Goal: Task Accomplishment & Management: Use online tool/utility

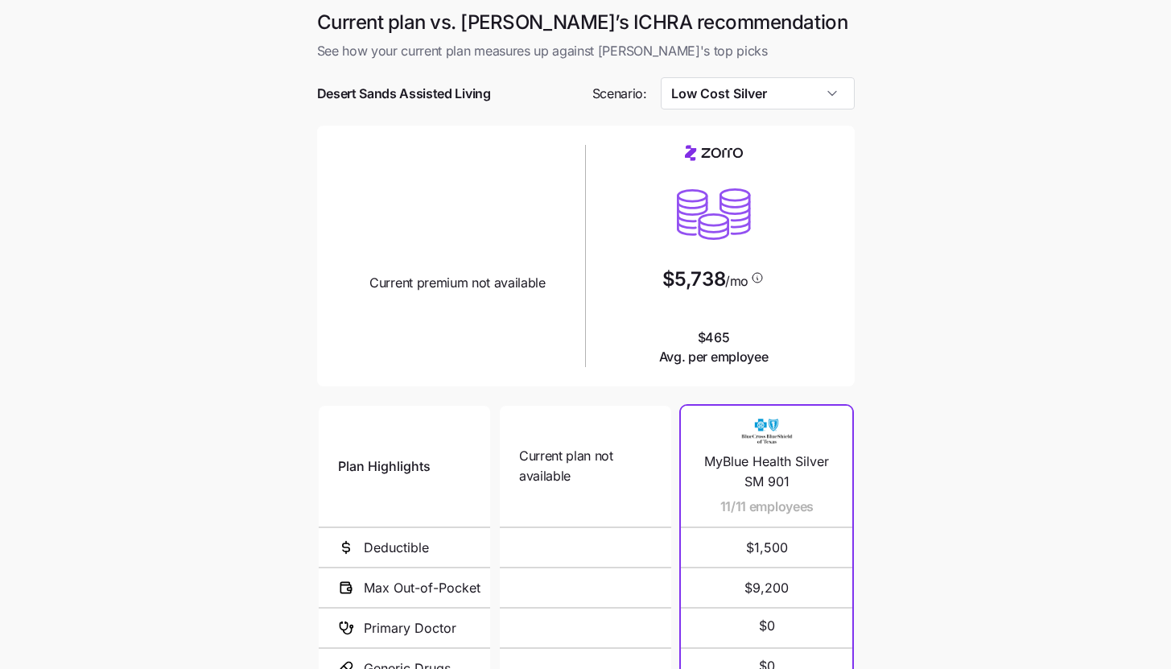
scroll to position [208, 0]
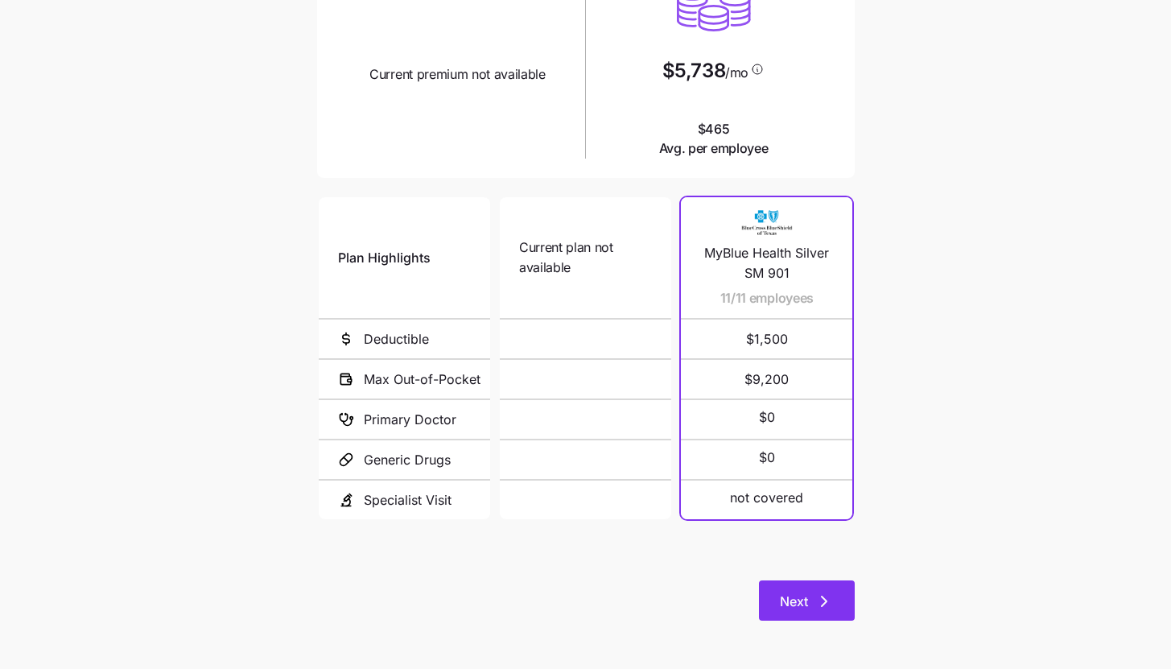
click at [800, 612] on button "Next" at bounding box center [807, 600] width 96 height 40
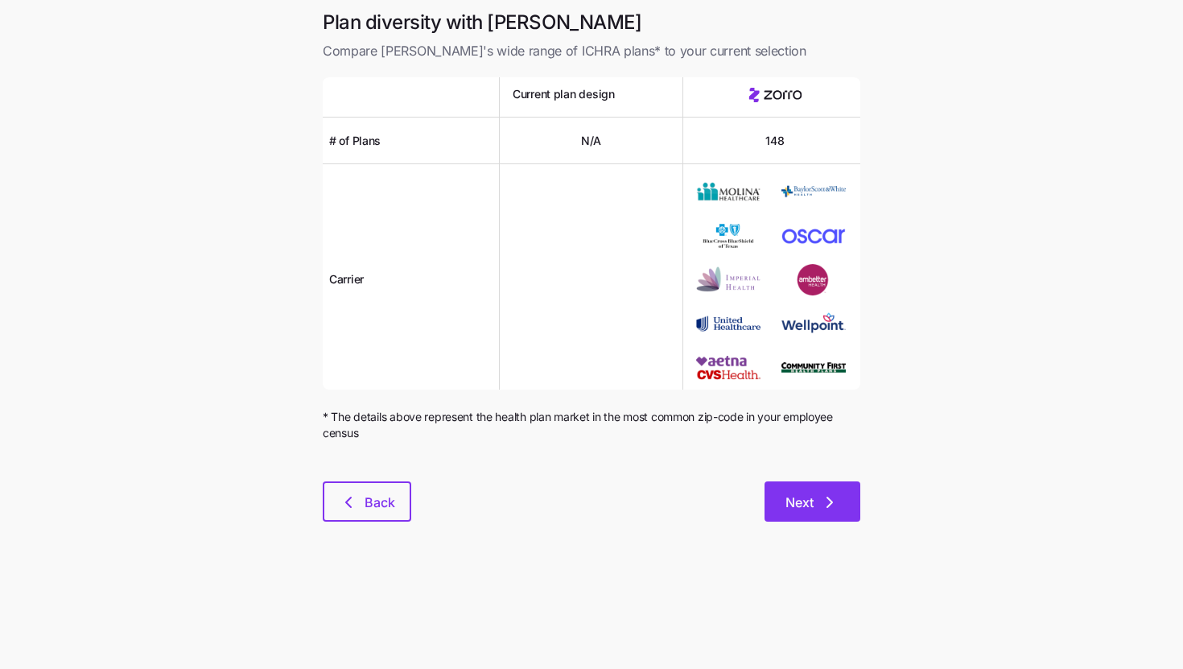
click at [806, 494] on span "Next" at bounding box center [800, 502] width 28 height 19
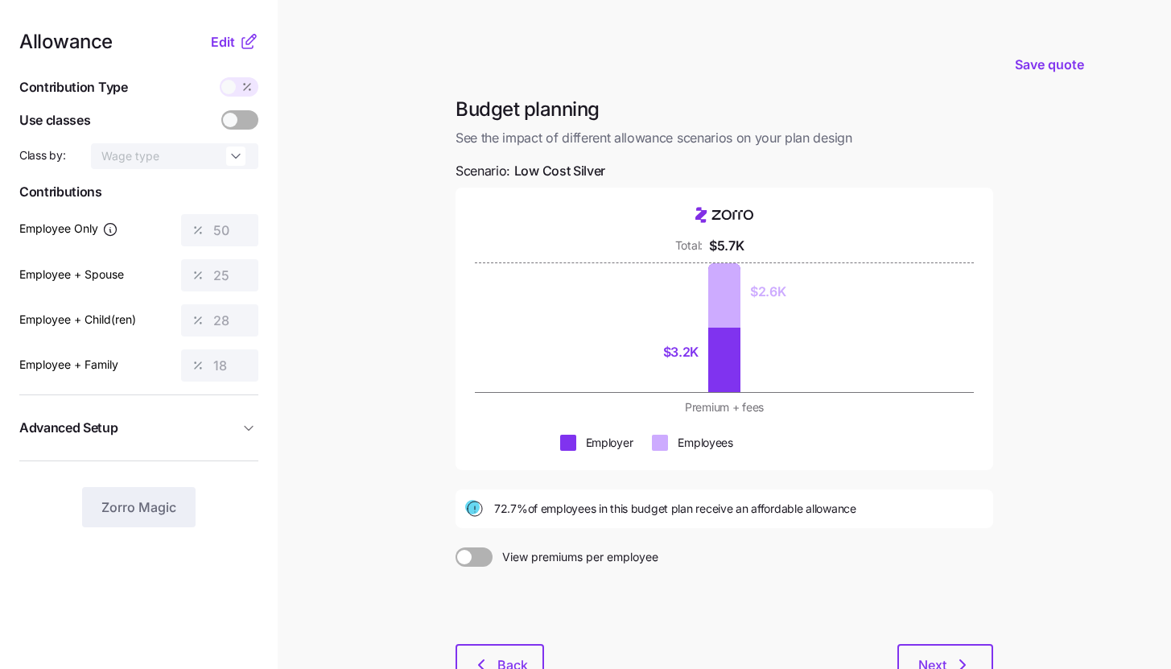
click at [241, 48] on icon at bounding box center [248, 41] width 19 height 19
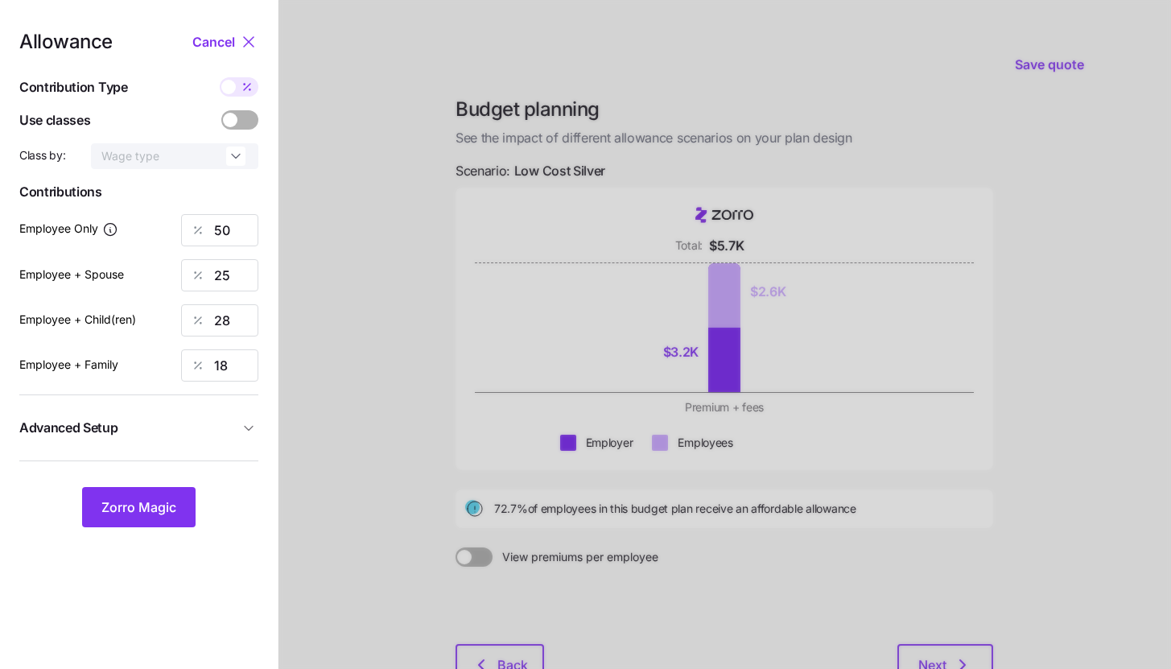
click at [233, 89] on span at bounding box center [228, 87] width 14 height 14
click at [220, 77] on input "checkbox" at bounding box center [220, 77] width 0 height 0
type input "232"
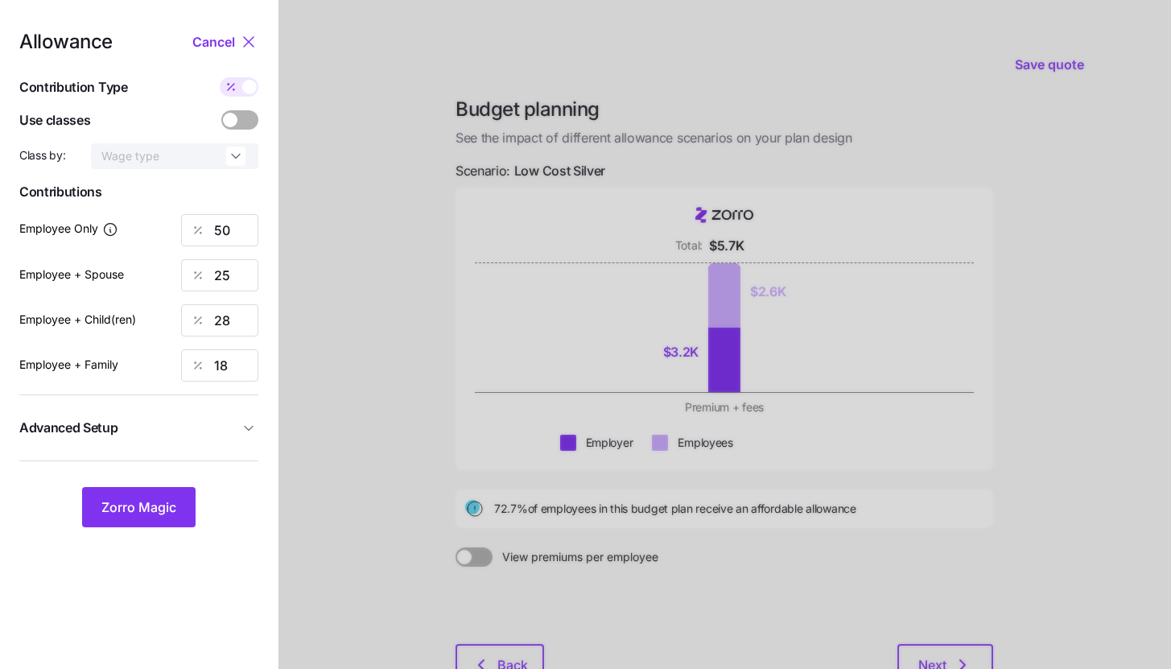
type input "232"
click at [233, 89] on icon at bounding box center [232, 87] width 6 height 6
click at [220, 77] on input "checkbox" at bounding box center [220, 77] width 0 height 0
type input "50"
type input "25"
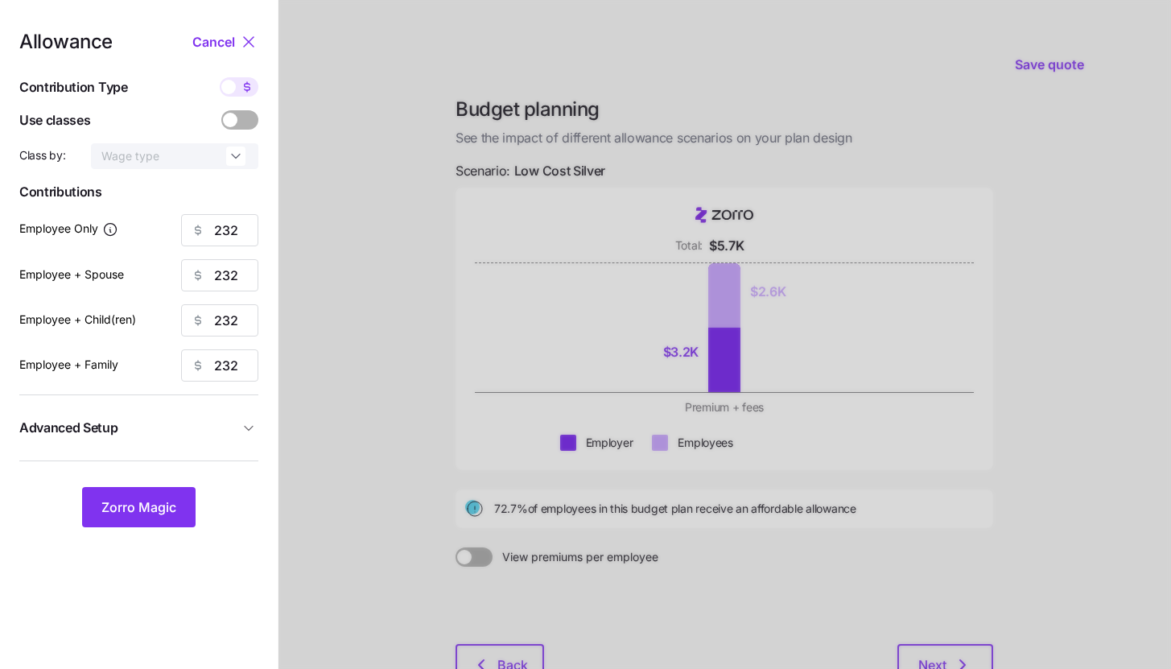
type input "28"
type input "18"
click at [140, 491] on button "Zorro Magic" at bounding box center [138, 507] width 113 height 40
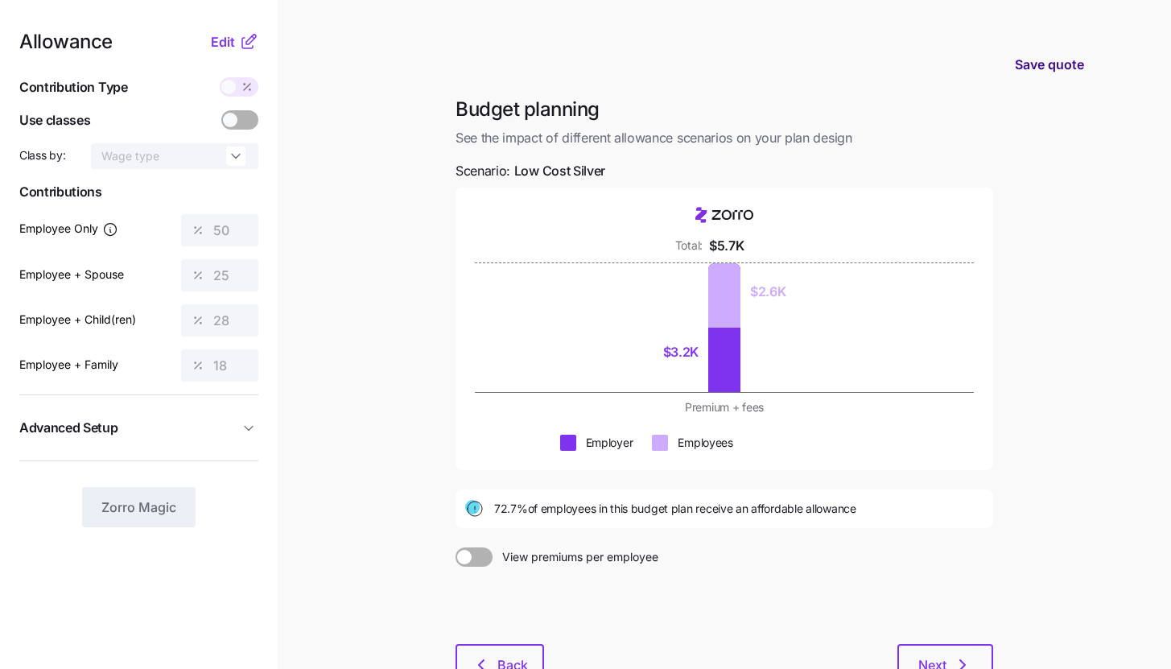
click at [1052, 58] on span "Save quote" at bounding box center [1049, 64] width 69 height 19
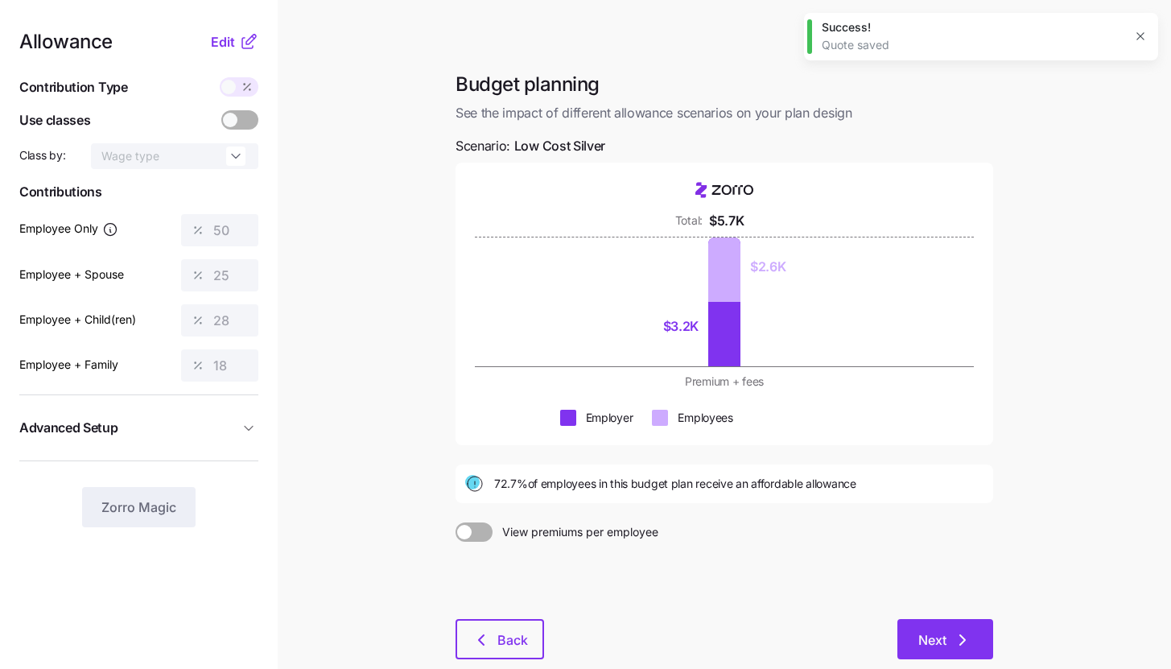
click at [958, 645] on icon "button" at bounding box center [962, 639] width 19 height 19
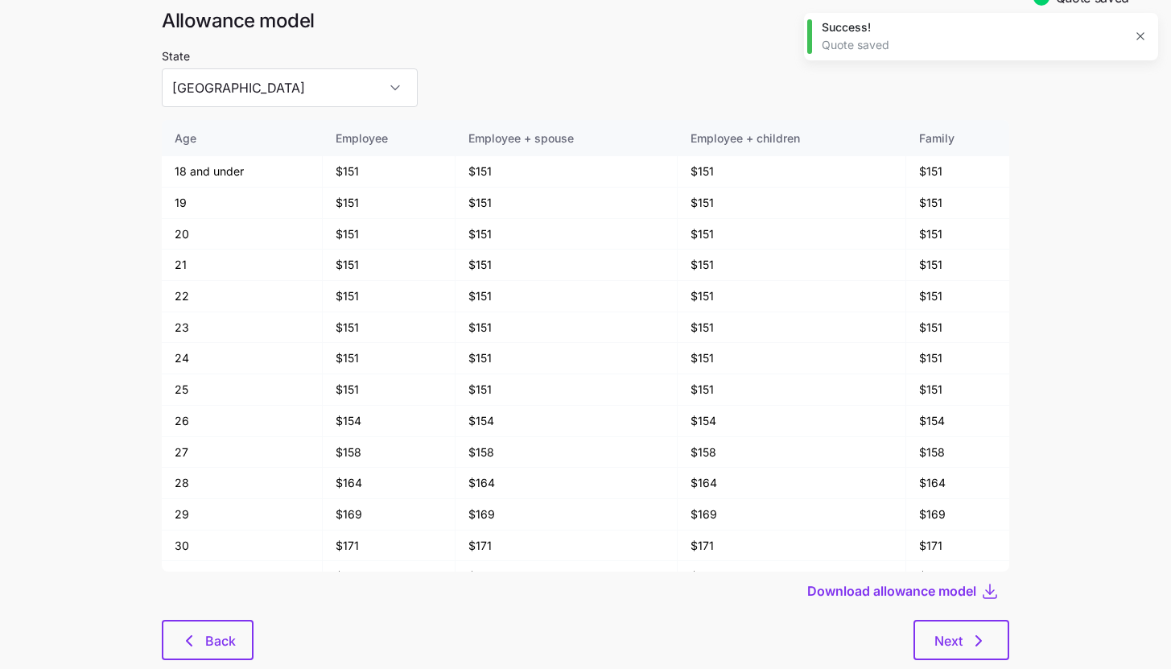
scroll to position [84, 0]
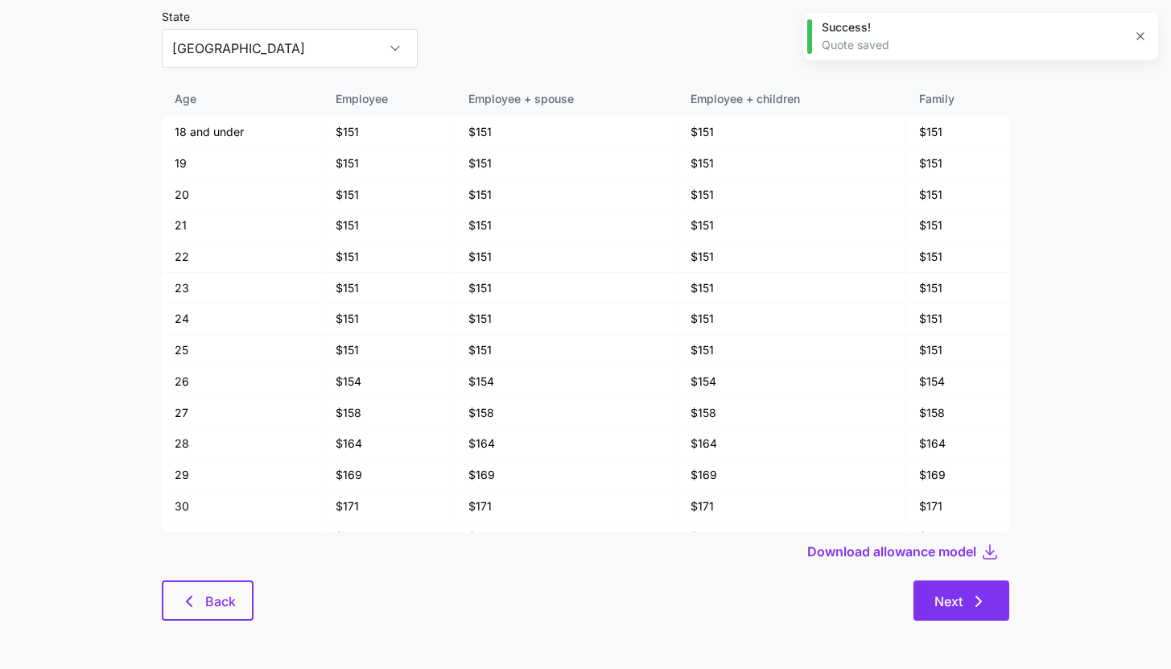
click at [968, 616] on button "Next" at bounding box center [962, 600] width 96 height 40
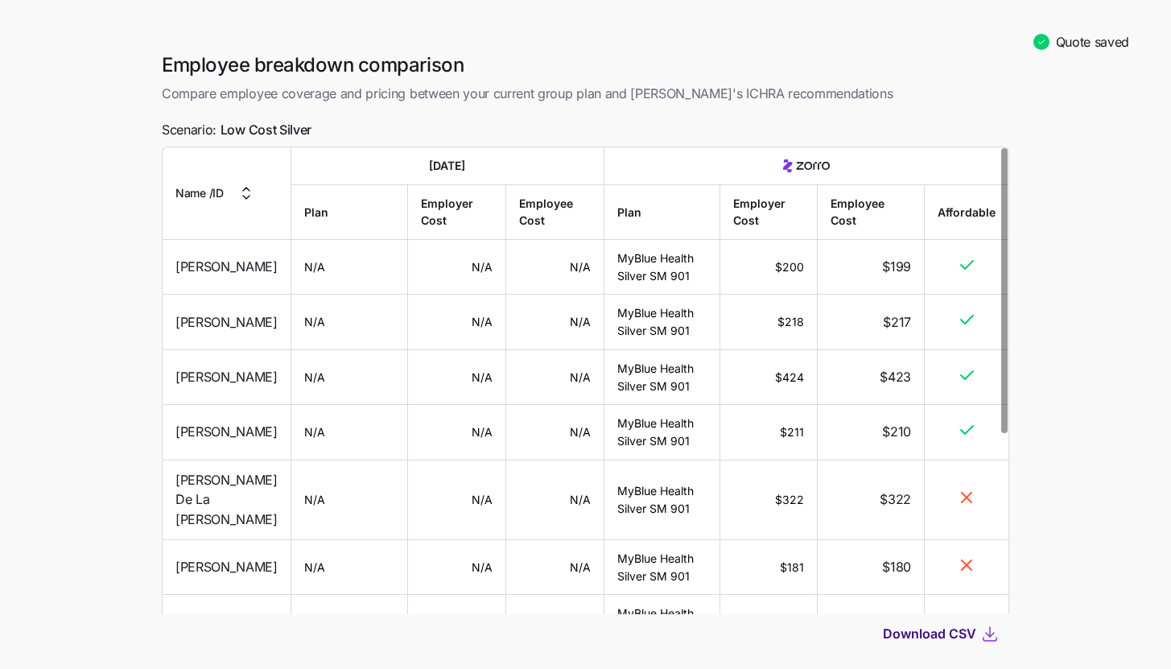
click at [935, 639] on span "Download CSV" at bounding box center [929, 633] width 93 height 19
